Goal: Task Accomplishment & Management: Manage account settings

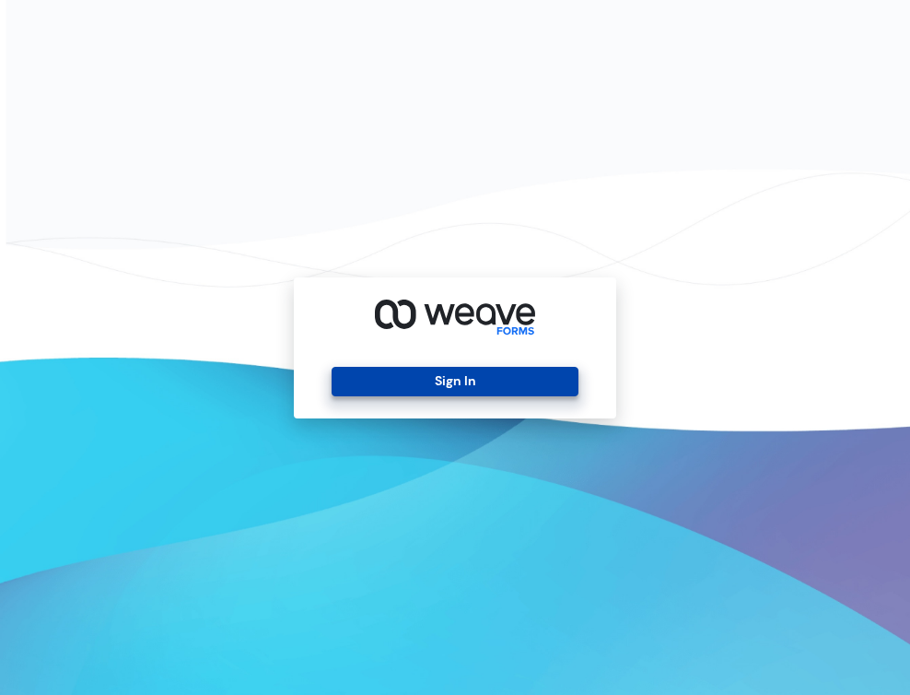
click at [524, 363] on div "Sign In" at bounding box center [455, 347] width 322 height 141
click at [523, 376] on button "Sign In" at bounding box center [455, 381] width 246 height 29
